Goal: Task Accomplishment & Management: Complete application form

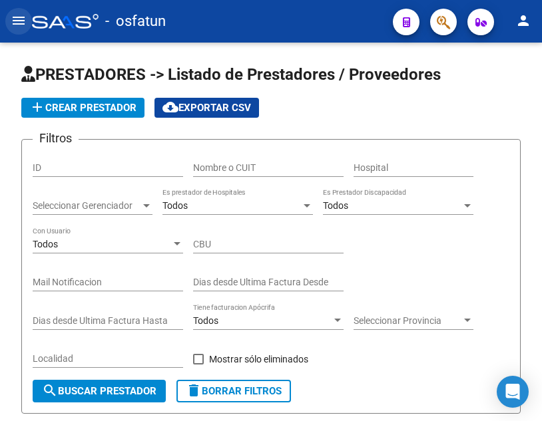
click at [26, 23] on mat-icon "menu" at bounding box center [19, 21] width 16 height 16
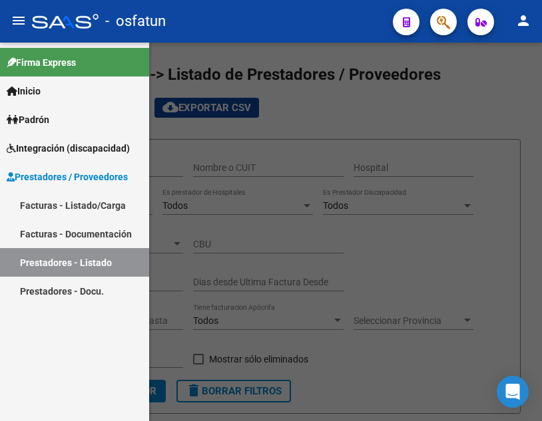
click at [73, 207] on link "Facturas - Listado/Carga" at bounding box center [74, 205] width 149 height 29
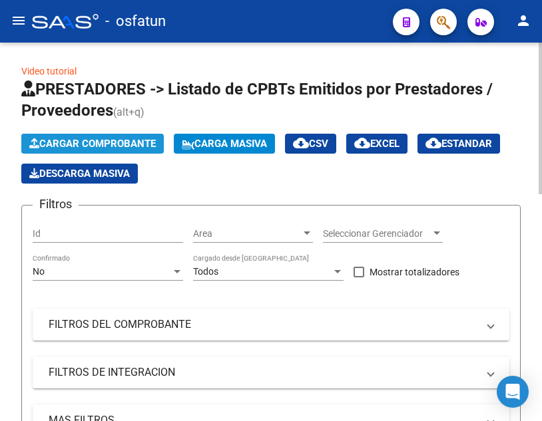
click at [97, 142] on span "Cargar Comprobante" at bounding box center [92, 144] width 126 height 12
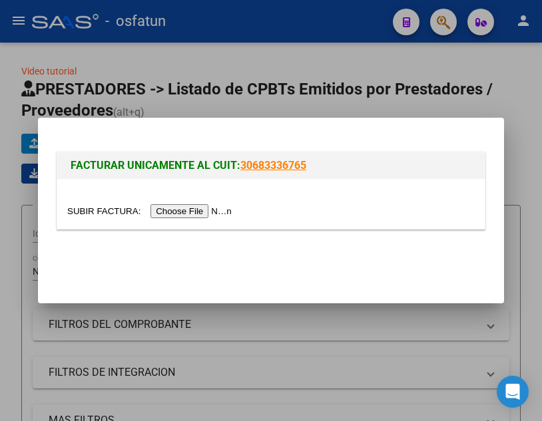
click at [172, 208] on input "file" at bounding box center [151, 211] width 168 height 14
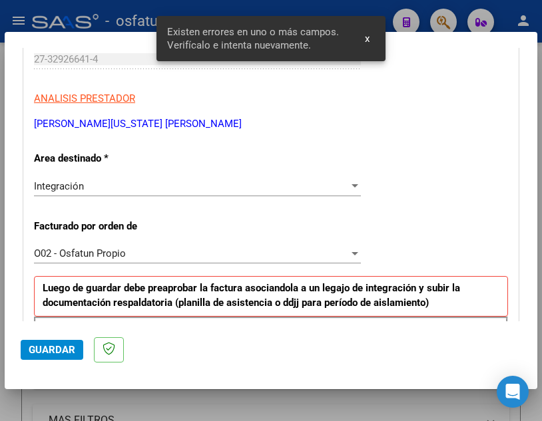
scroll to position [369, 0]
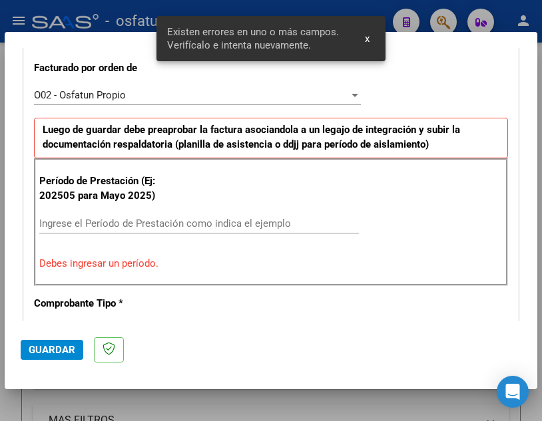
click at [198, 212] on div "Período de Prestación (Ej: 202505 para [DATE]) Ingrese el Período de Prestación…" at bounding box center [271, 222] width 474 height 128
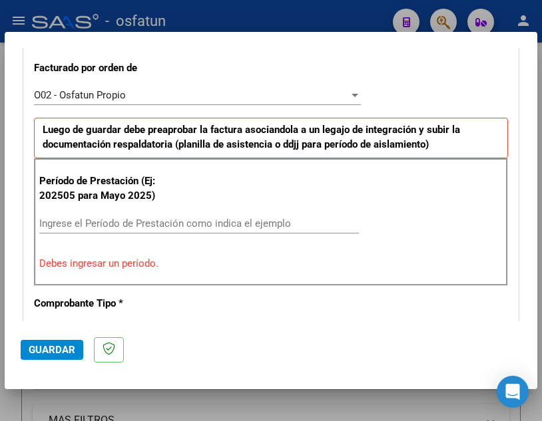
click at [207, 227] on input "Ingrese el Período de Prestación como indica el ejemplo" at bounding box center [199, 224] width 320 height 12
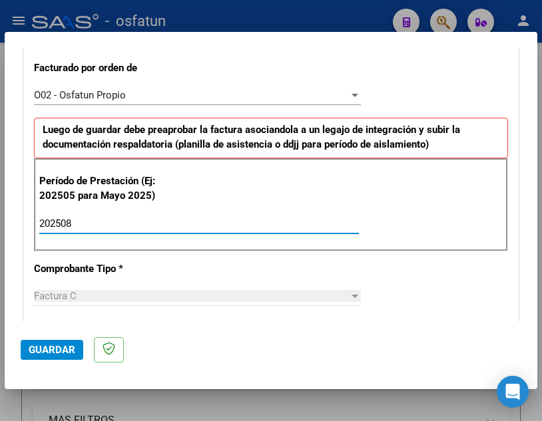
type input "202508"
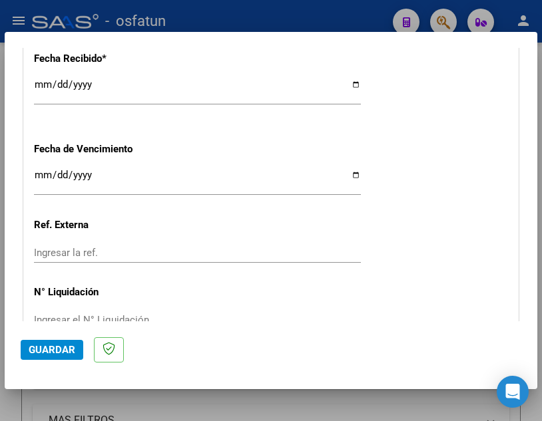
scroll to position [1082, 0]
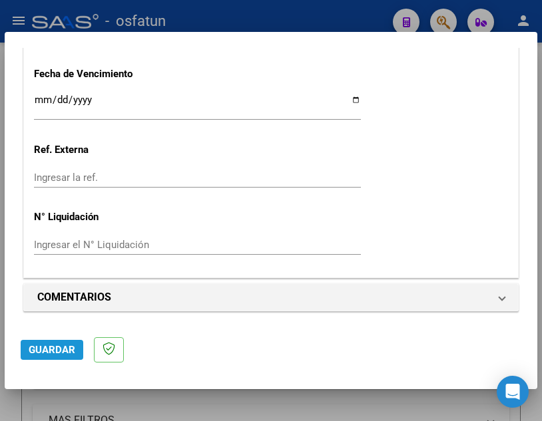
click at [67, 354] on span "Guardar" at bounding box center [52, 350] width 47 height 12
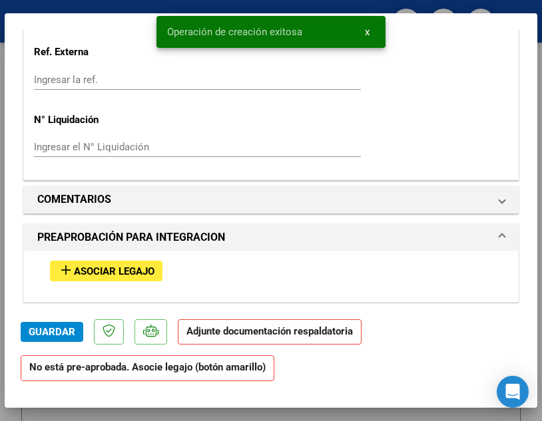
scroll to position [1265, 0]
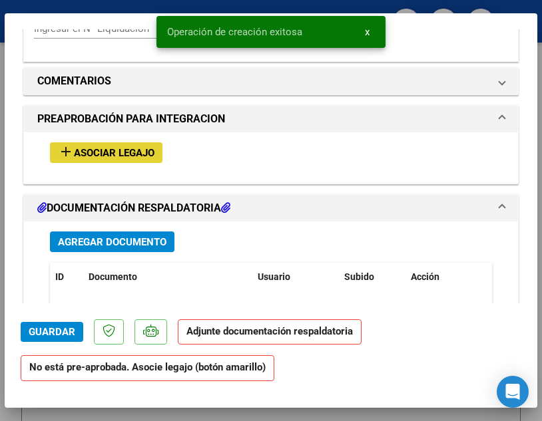
click at [114, 153] on span "Asociar Legajo" at bounding box center [114, 153] width 81 height 12
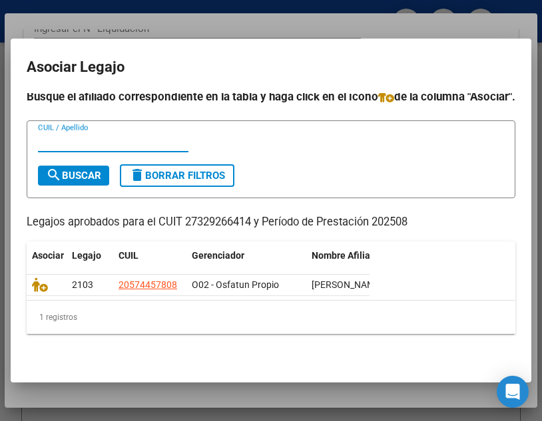
scroll to position [33, 0]
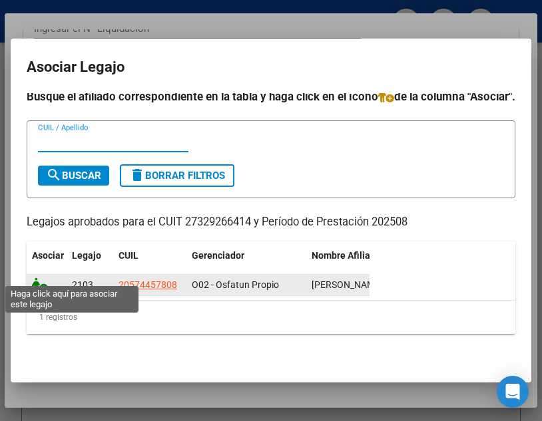
click at [40, 281] on icon at bounding box center [40, 285] width 16 height 15
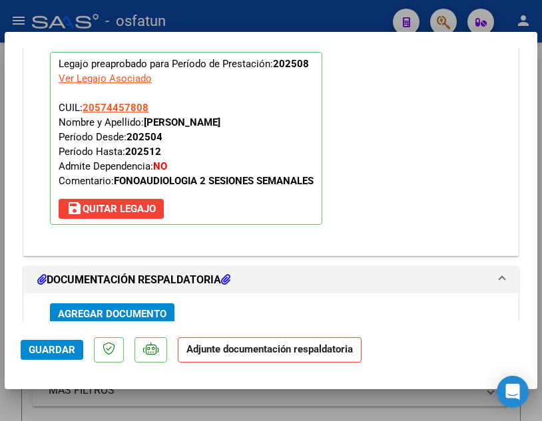
scroll to position [1433, 0]
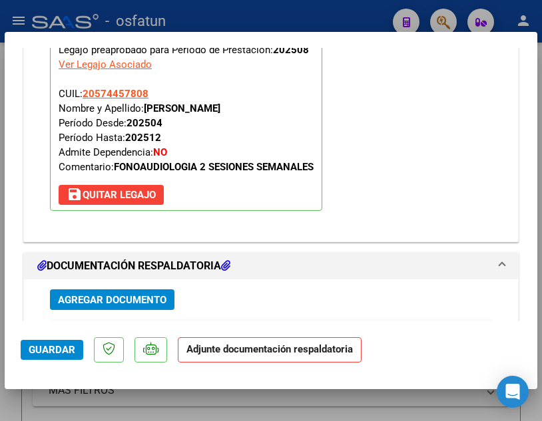
click at [146, 298] on span "Agregar Documento" at bounding box center [112, 300] width 109 height 12
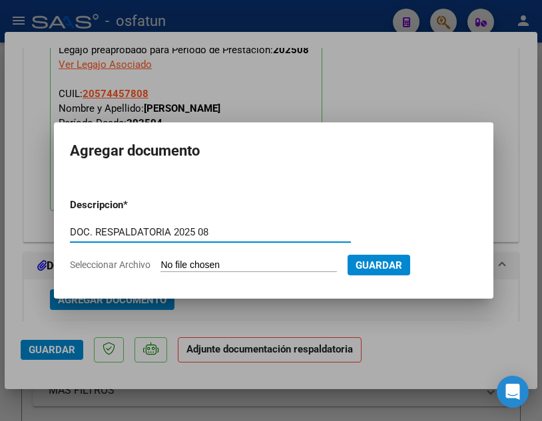
type input "DOC. RESPALDATORIA 2025 08"
click at [241, 263] on input "Seleccionar Archivo" at bounding box center [248, 266] width 176 height 13
type input "C:\fakepath\[PERSON_NAME][US_STATE] FC 01 593 DOCU.pdf"
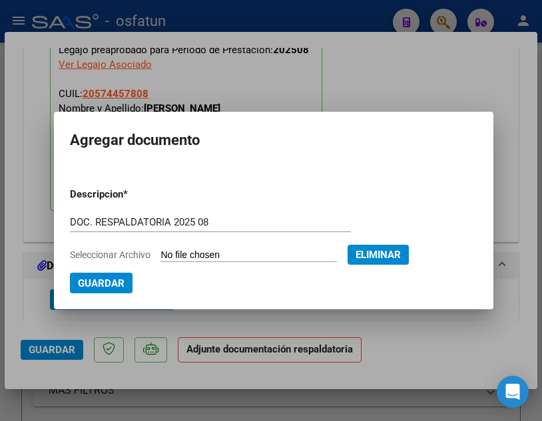
click at [112, 292] on button "Guardar" at bounding box center [101, 283] width 63 height 21
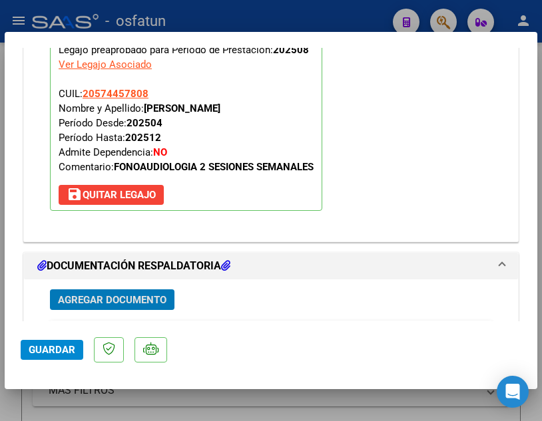
click at [275, 18] on div at bounding box center [271, 210] width 542 height 421
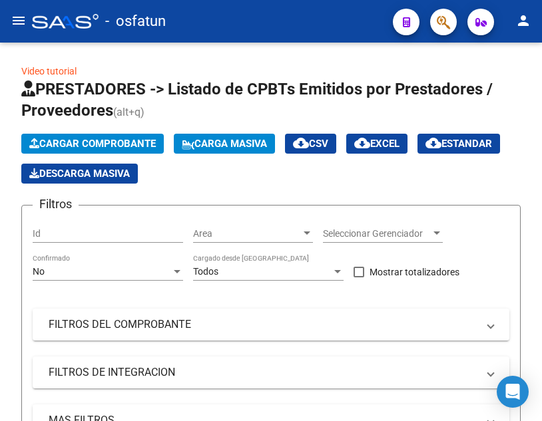
click at [331, 13] on div "- osfatun" at bounding box center [207, 21] width 350 height 29
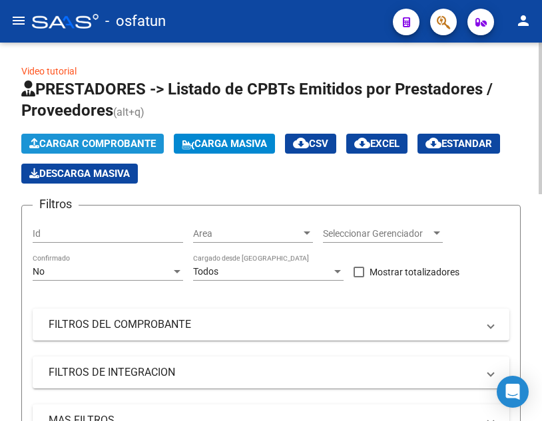
click at [95, 142] on span "Cargar Comprobante" at bounding box center [92, 144] width 126 height 12
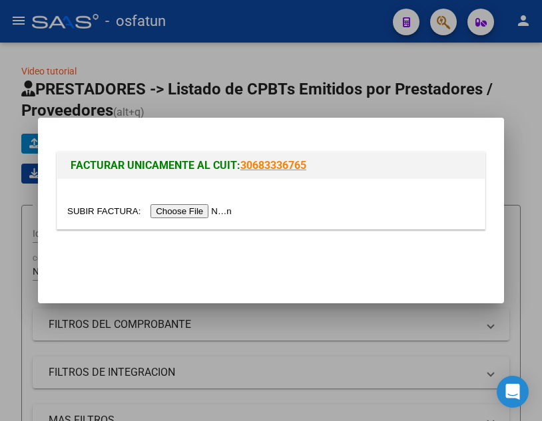
click at [182, 206] on input "file" at bounding box center [151, 211] width 168 height 14
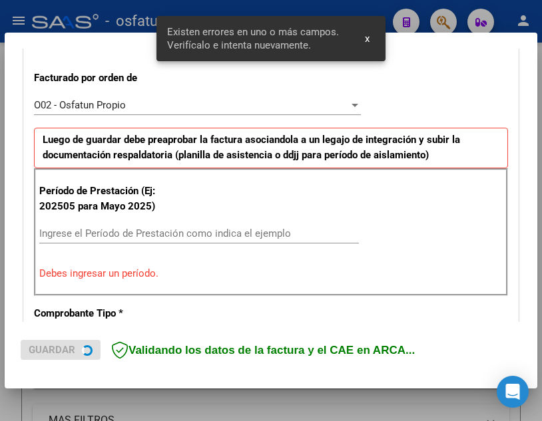
scroll to position [394, 0]
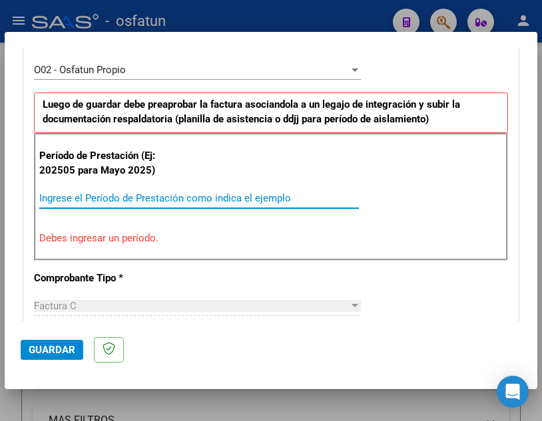
click at [238, 202] on input "Ingrese el Período de Prestación como indica el ejemplo" at bounding box center [199, 198] width 320 height 12
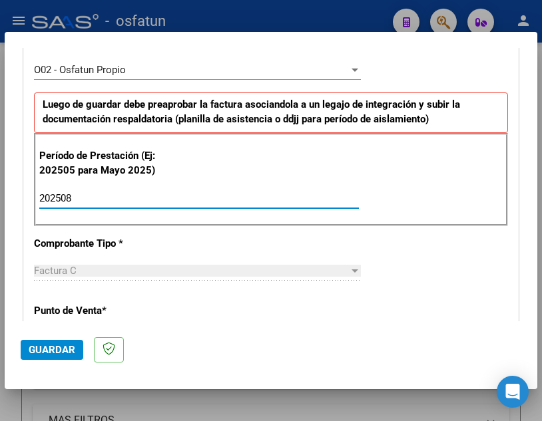
type input "202508"
click at [54, 346] on span "Guardar" at bounding box center [52, 350] width 47 height 12
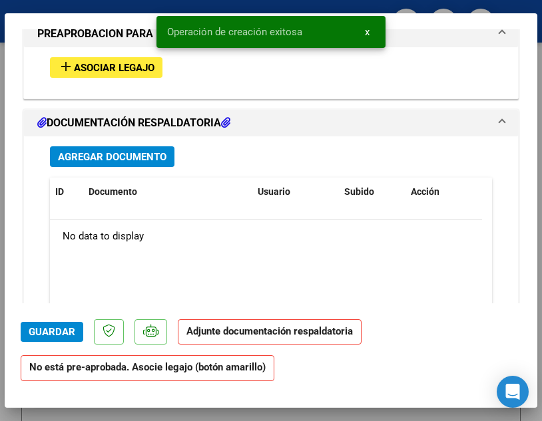
scroll to position [1326, 0]
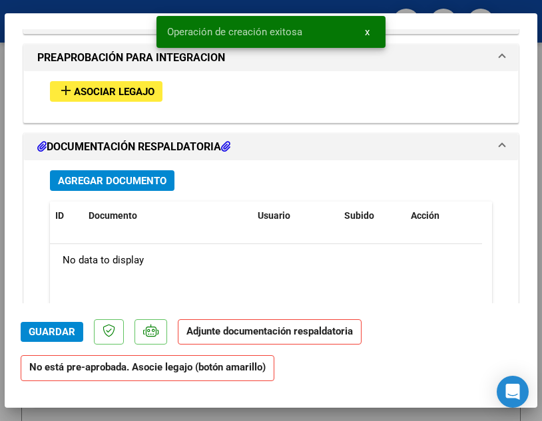
click at [95, 93] on span "Asociar Legajo" at bounding box center [114, 92] width 81 height 12
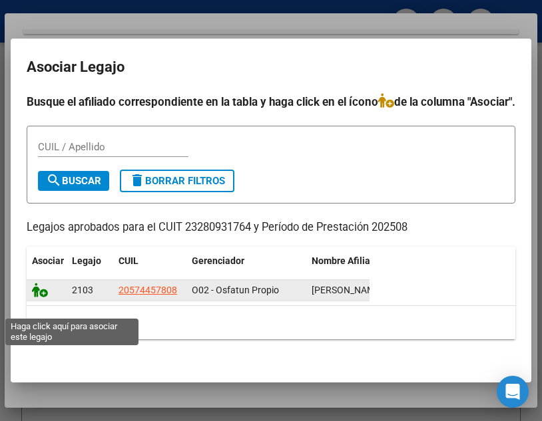
click at [33, 298] on icon at bounding box center [40, 290] width 16 height 15
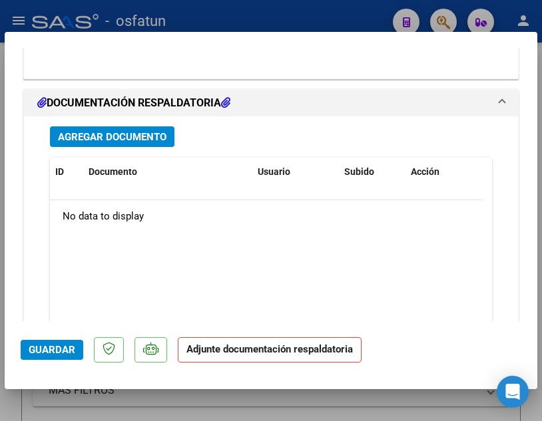
scroll to position [1627, 0]
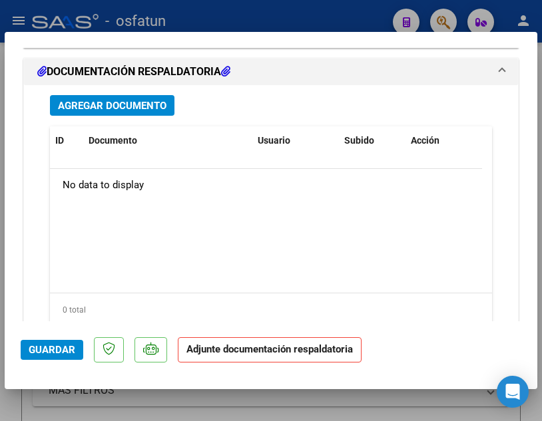
click at [112, 173] on div "ID Documento Usuario Subido Acción No data to display 0 total 1" at bounding box center [271, 226] width 442 height 200
click at [124, 104] on span "Agregar Documento" at bounding box center [112, 106] width 109 height 12
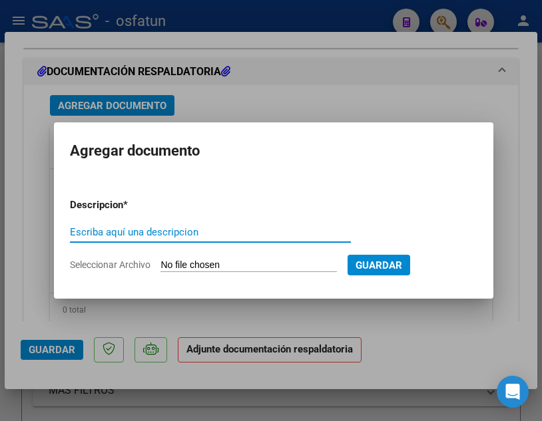
click at [168, 228] on input "Escriba aquí una descripcion" at bounding box center [210, 232] width 281 height 12
type input "DOC. RESPALDATORIA 2025 08"
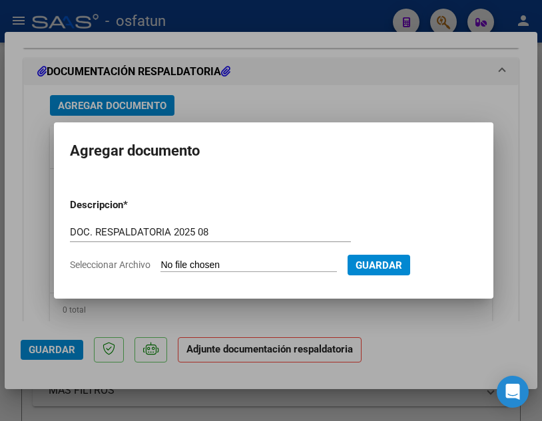
click at [231, 271] on input "Seleccionar Archivo" at bounding box center [248, 266] width 176 height 13
type input "C:\fakepath\[PERSON_NAME] FC 03 855 DOCU.pdf"
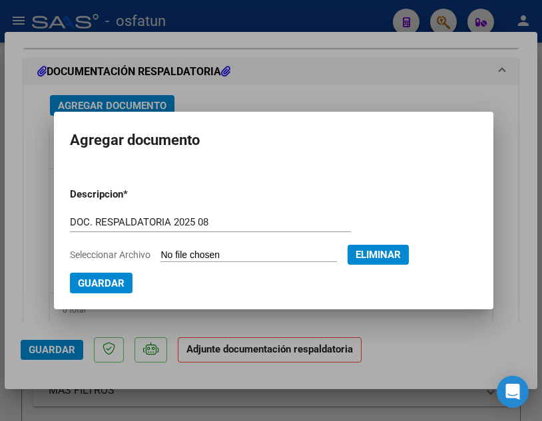
click at [111, 280] on span "Guardar" at bounding box center [101, 284] width 47 height 12
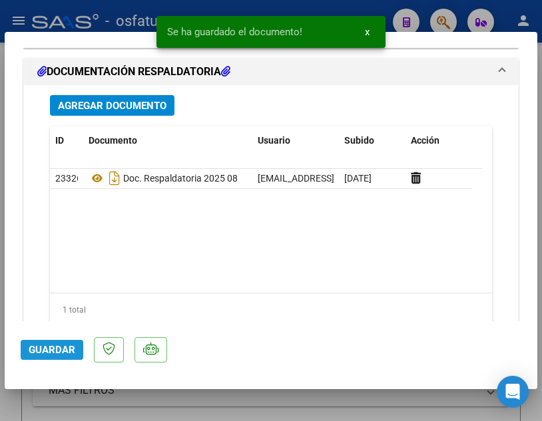
click at [71, 349] on span "Guardar" at bounding box center [52, 350] width 47 height 12
click at [351, 10] on div "Operación de edición exitosa x" at bounding box center [270, 32] width 261 height 64
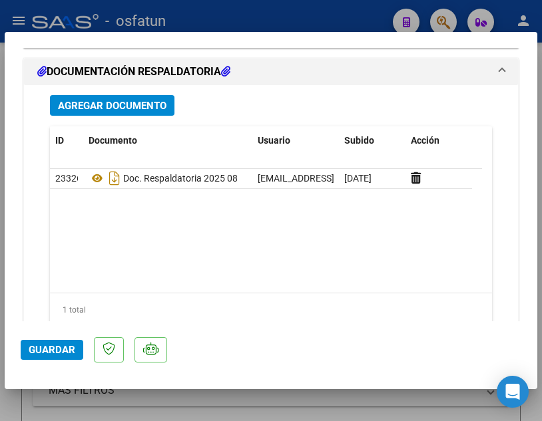
click at [305, 17] on div at bounding box center [271, 210] width 542 height 421
type input "$ 0,00"
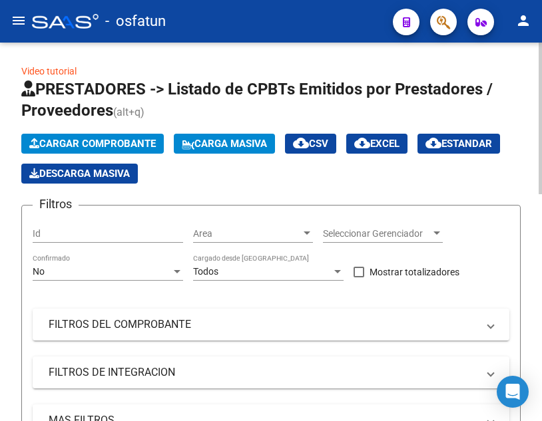
click at [119, 142] on span "Cargar Comprobante" at bounding box center [92, 144] width 126 height 12
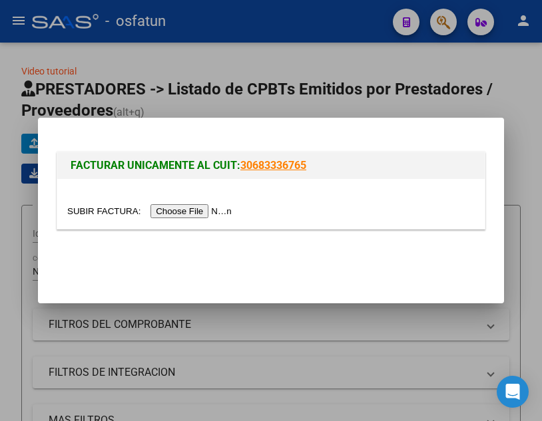
click at [186, 206] on input "file" at bounding box center [151, 211] width 168 height 14
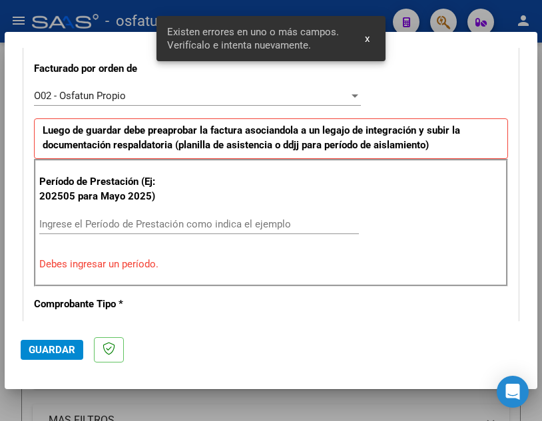
scroll to position [369, 0]
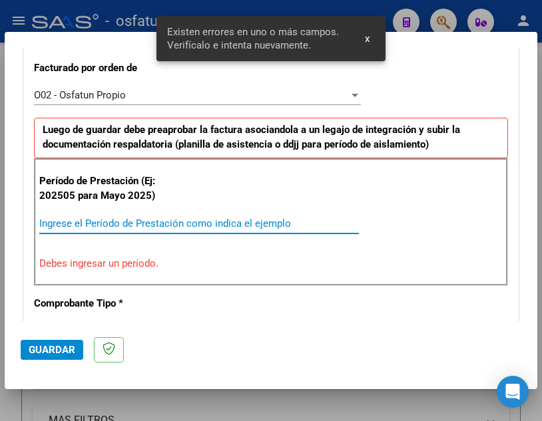
click at [126, 227] on input "Ingrese el Período de Prestación como indica el ejemplo" at bounding box center [199, 224] width 320 height 12
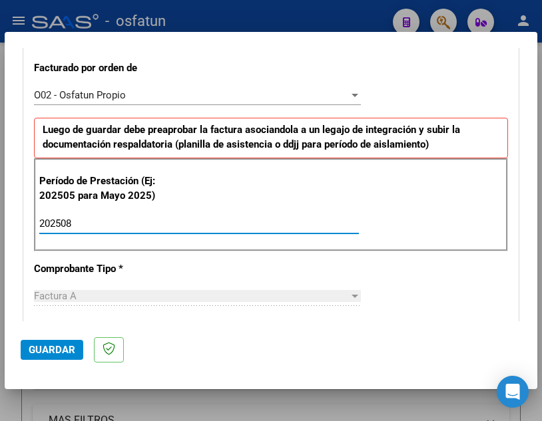
type input "202508"
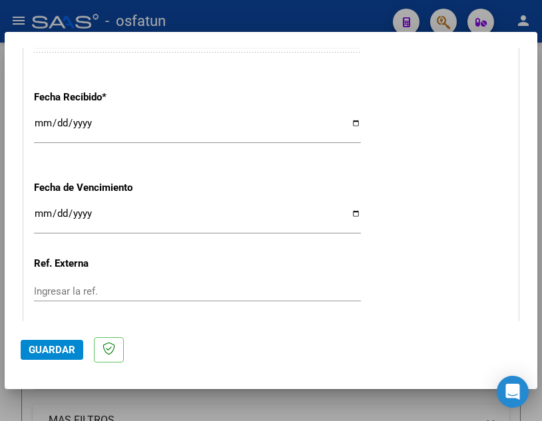
scroll to position [1082, 0]
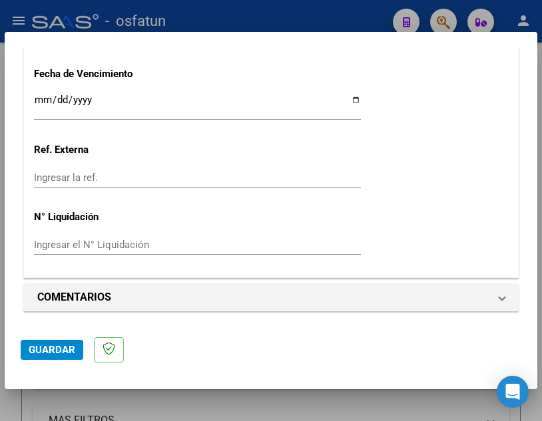
click at [68, 344] on span "Guardar" at bounding box center [52, 350] width 47 height 12
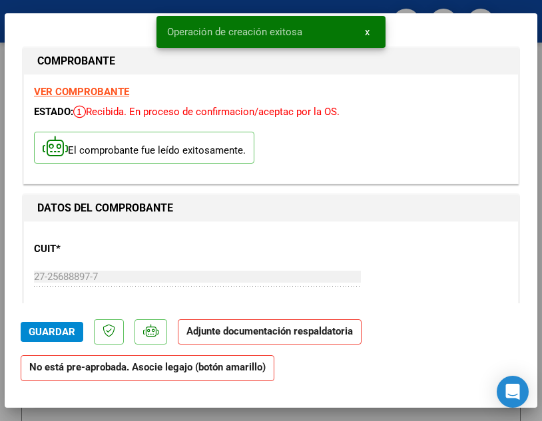
click at [334, 170] on div "El comprobante fue leído exitosamente." at bounding box center [271, 149] width 474 height 49
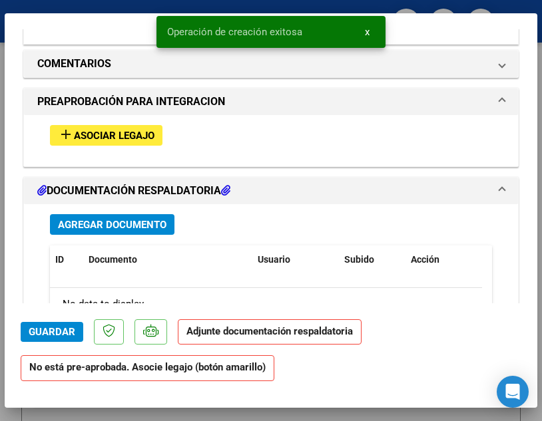
scroll to position [1265, 0]
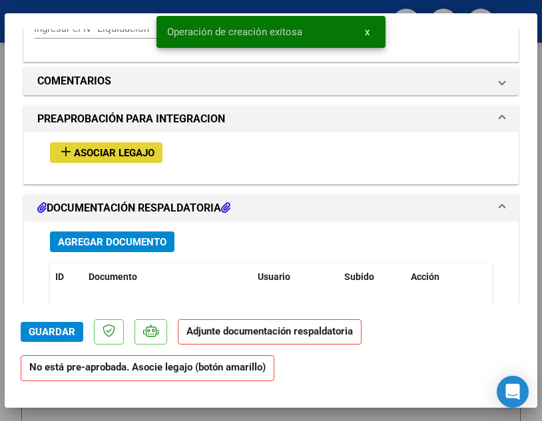
click at [88, 152] on span "Asociar Legajo" at bounding box center [114, 153] width 81 height 12
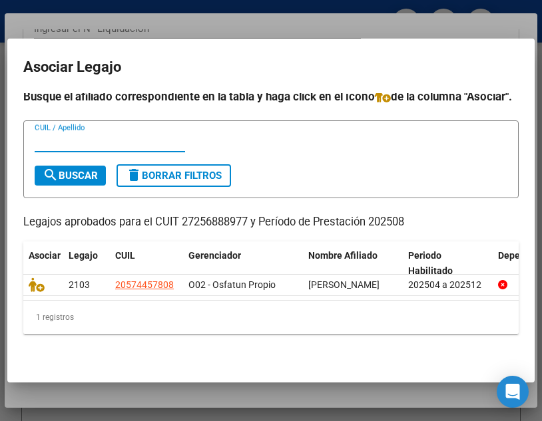
scroll to position [33, 0]
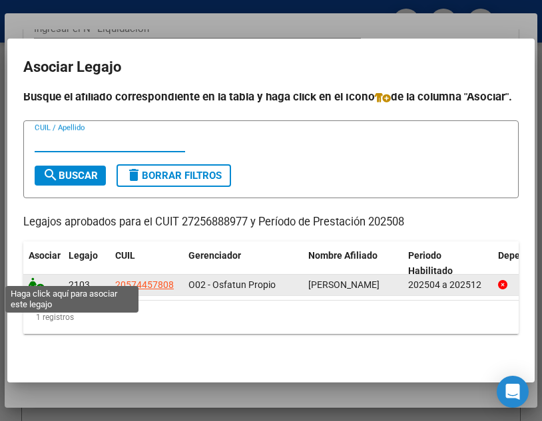
click at [41, 278] on icon at bounding box center [37, 285] width 16 height 15
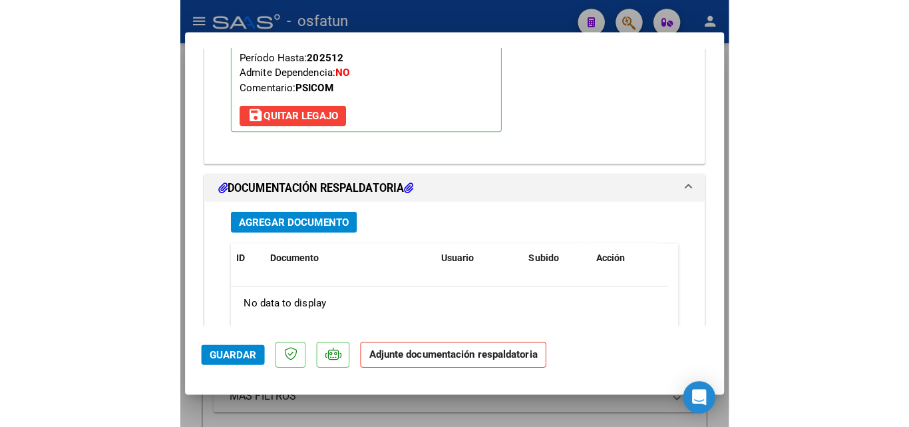
scroll to position [1566, 0]
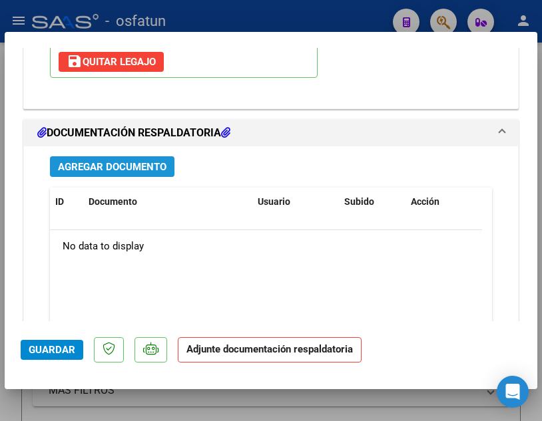
click at [138, 160] on span "Agregar Documento" at bounding box center [112, 166] width 109 height 12
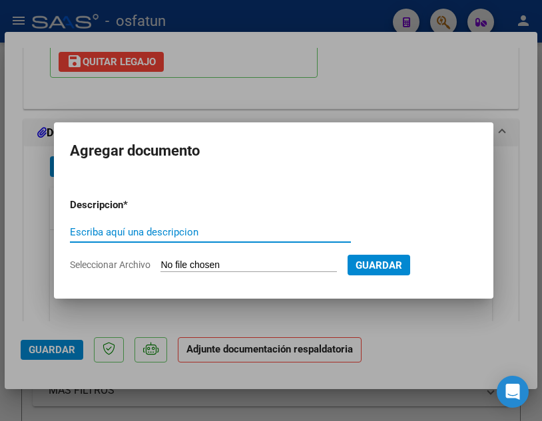
click at [132, 230] on input "Escriba aquí una descripcion" at bounding box center [210, 232] width 281 height 12
type input "DOC. RESPALDATORIA 2025 08"
click at [252, 272] on input "Seleccionar Archivo" at bounding box center [248, 266] width 176 height 13
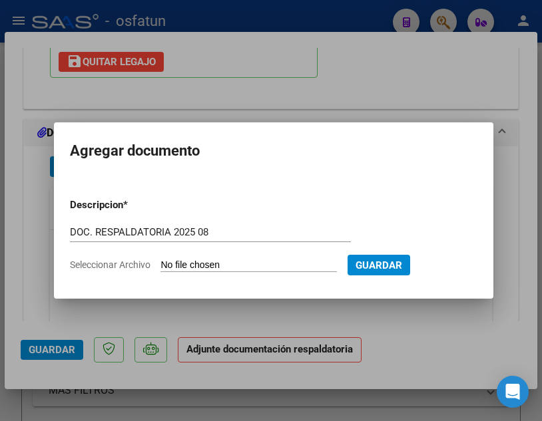
type input "C:\fakepath\[PERSON_NAME] FA 01 0238 DOCU.pdf"
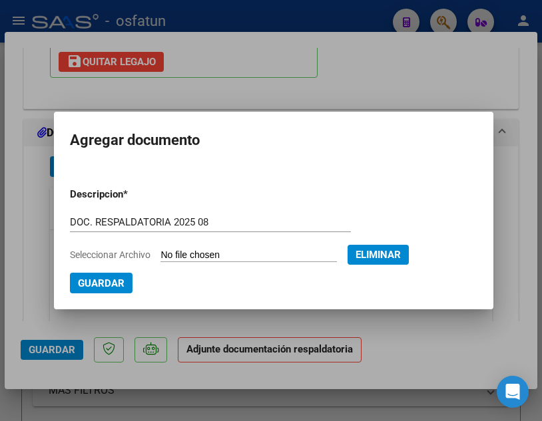
click at [89, 284] on span "Guardar" at bounding box center [101, 284] width 47 height 12
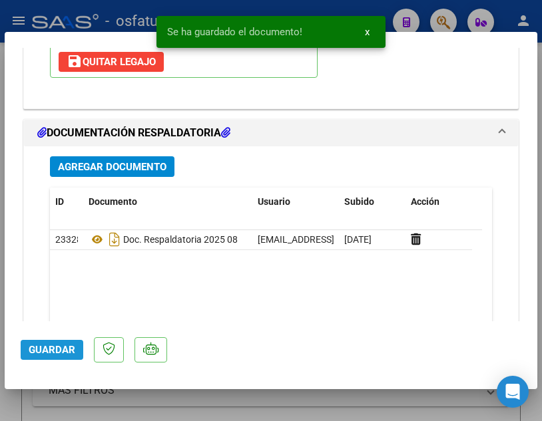
click at [53, 358] on button "Guardar" at bounding box center [52, 350] width 63 height 20
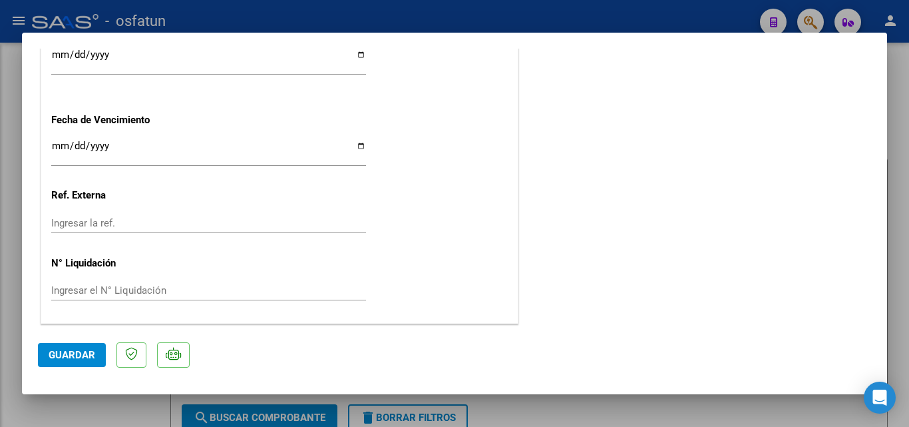
scroll to position [1057, 0]
click at [73, 352] on span "Guardar" at bounding box center [72, 355] width 47 height 12
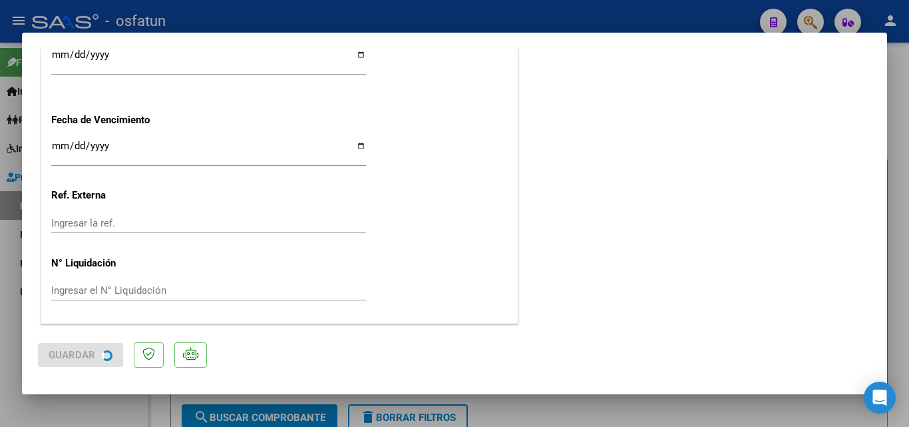
click at [541, 416] on div at bounding box center [454, 213] width 909 height 427
type input "$ 0,00"
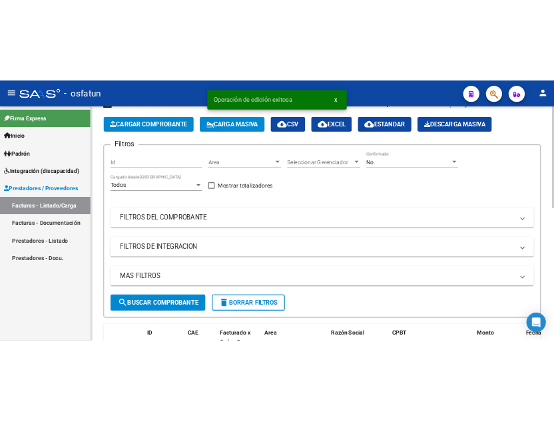
scroll to position [0, 0]
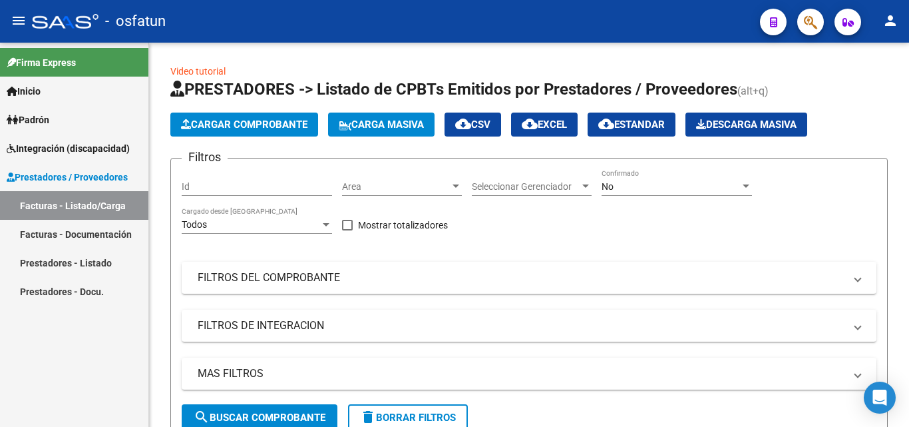
click at [104, 175] on span "Prestadores / Proveedores" at bounding box center [67, 177] width 121 height 15
